Goal: Information Seeking & Learning: Learn about a topic

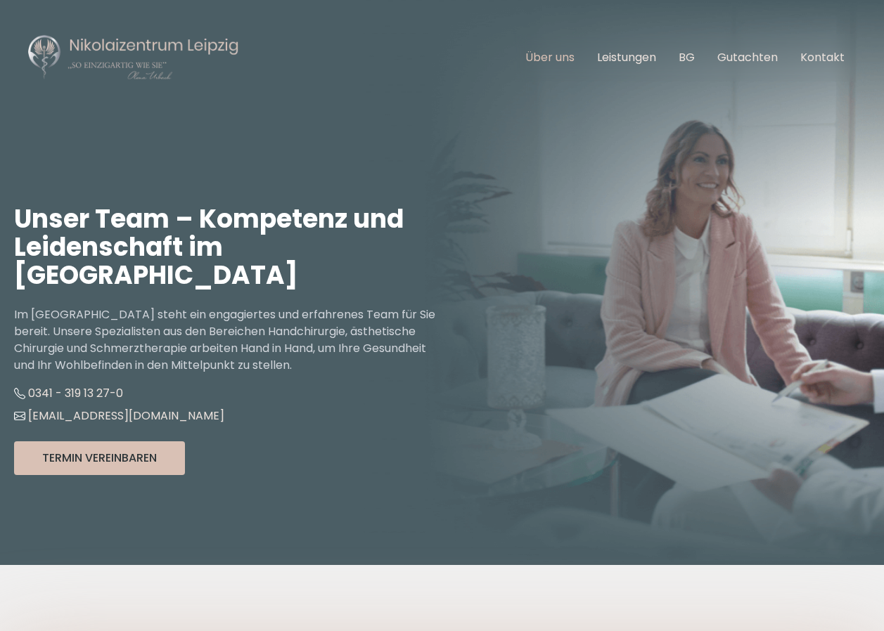
click at [563, 58] on link "Über uns" at bounding box center [549, 57] width 49 height 16
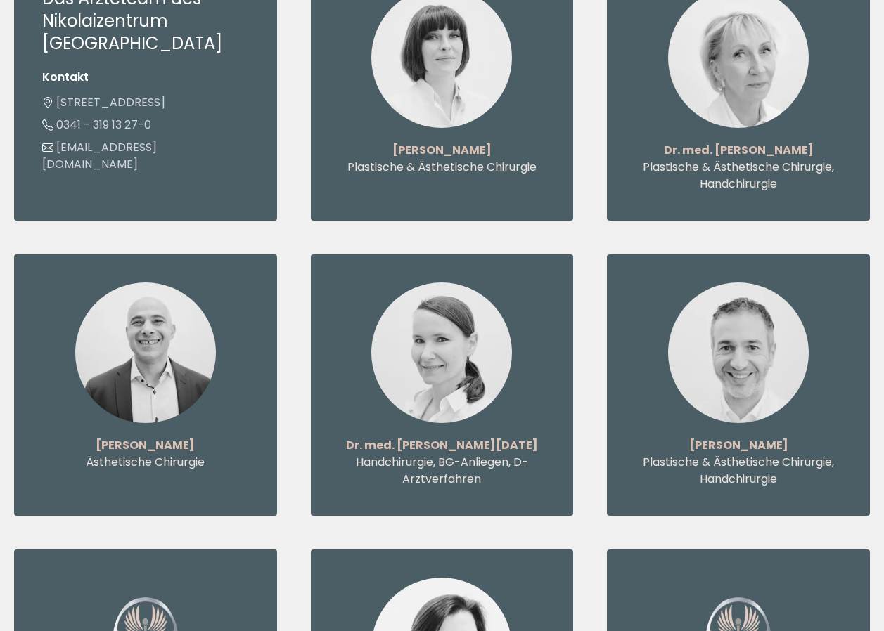
scroll to position [1617, 0]
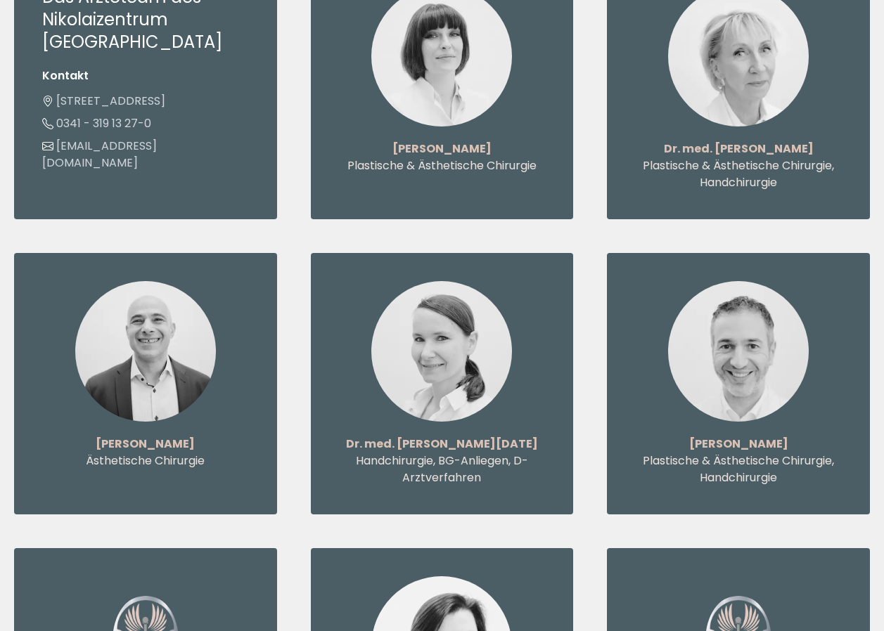
click at [423, 291] on img at bounding box center [441, 351] width 141 height 141
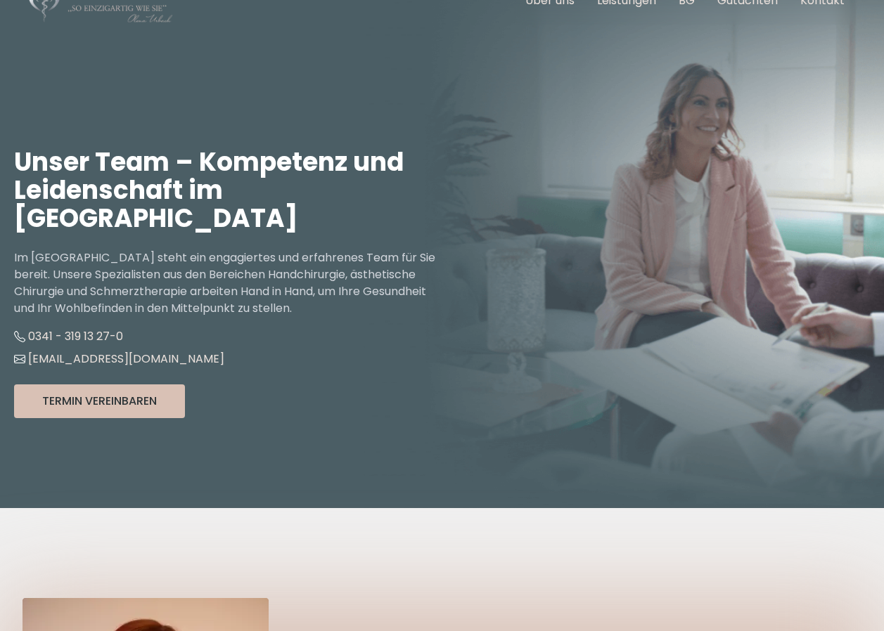
scroll to position [0, 0]
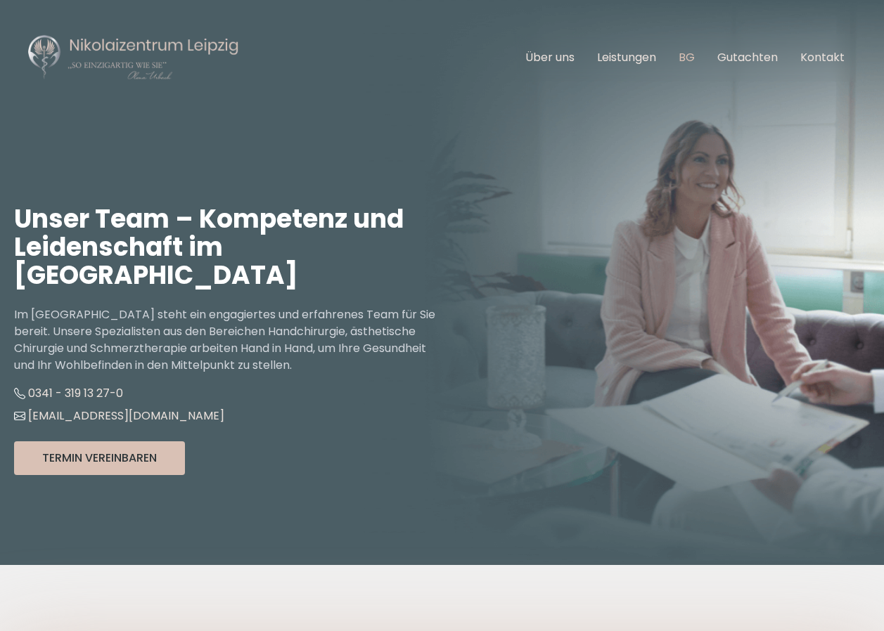
click at [693, 56] on link "BG" at bounding box center [686, 57] width 16 height 16
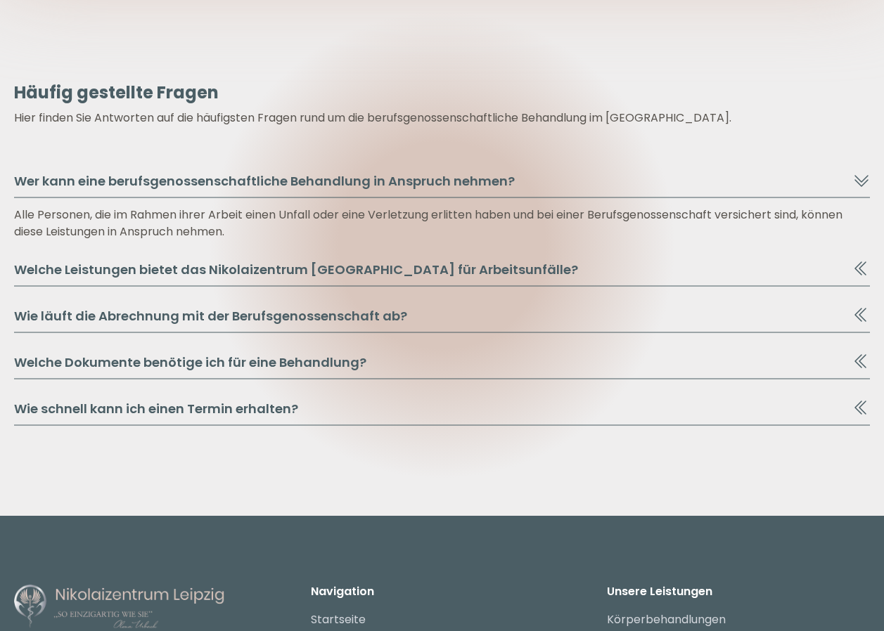
scroll to position [7707, 0]
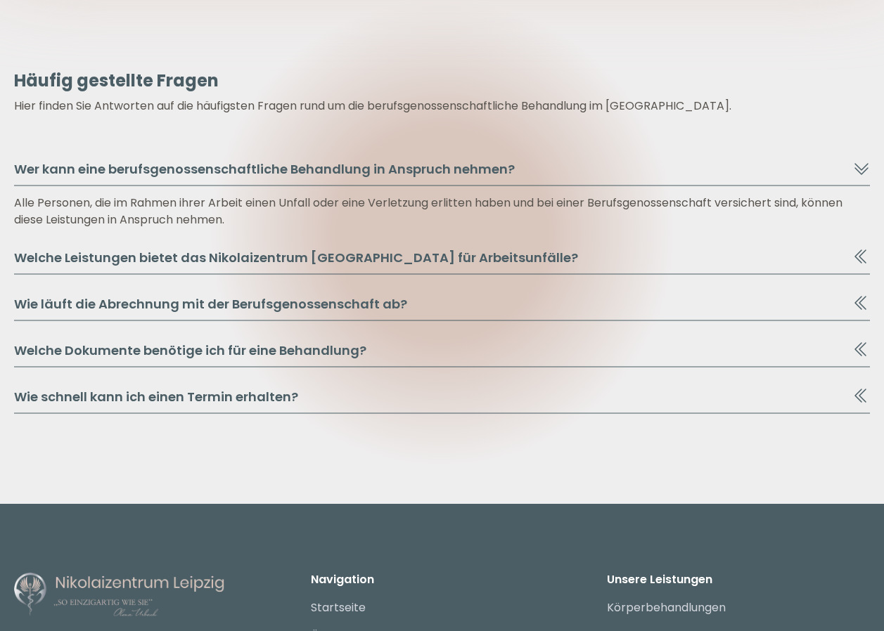
click at [860, 250] on icon at bounding box center [858, 257] width 8 height 14
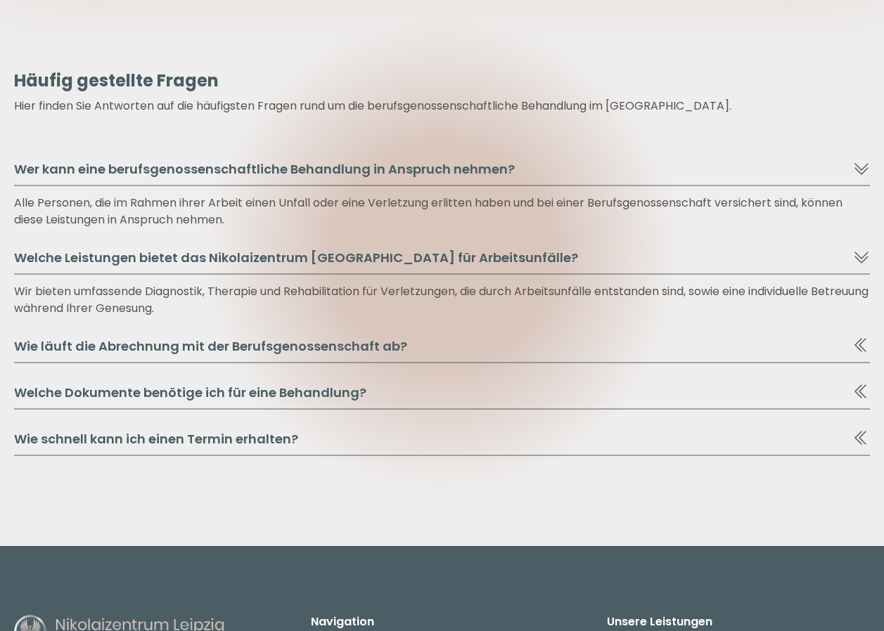
click at [861, 337] on button "Wie läuft die Abrechnung mit der Berufsgenossenschaft ab?" at bounding box center [441, 350] width 855 height 27
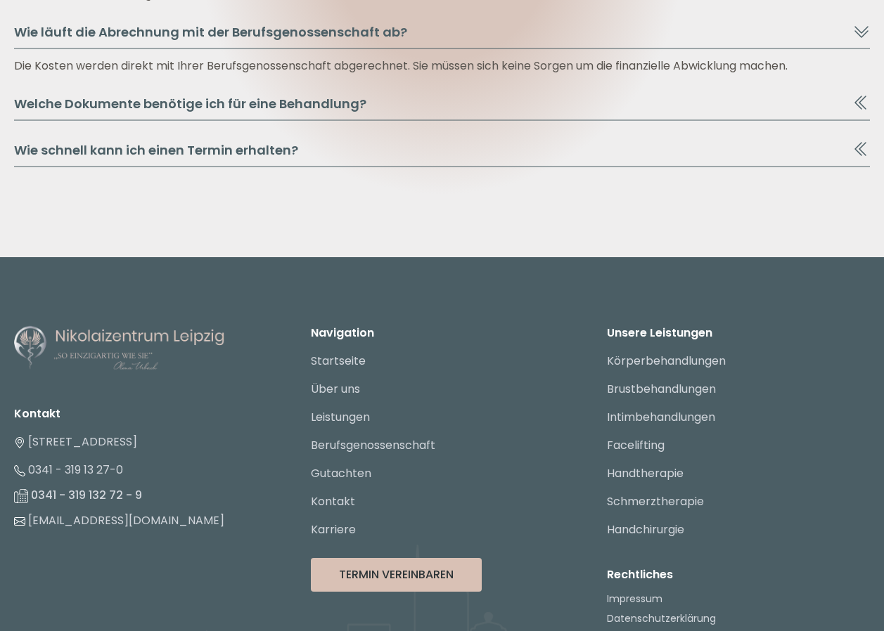
scroll to position [8039, 0]
